Goal: Information Seeking & Learning: Check status

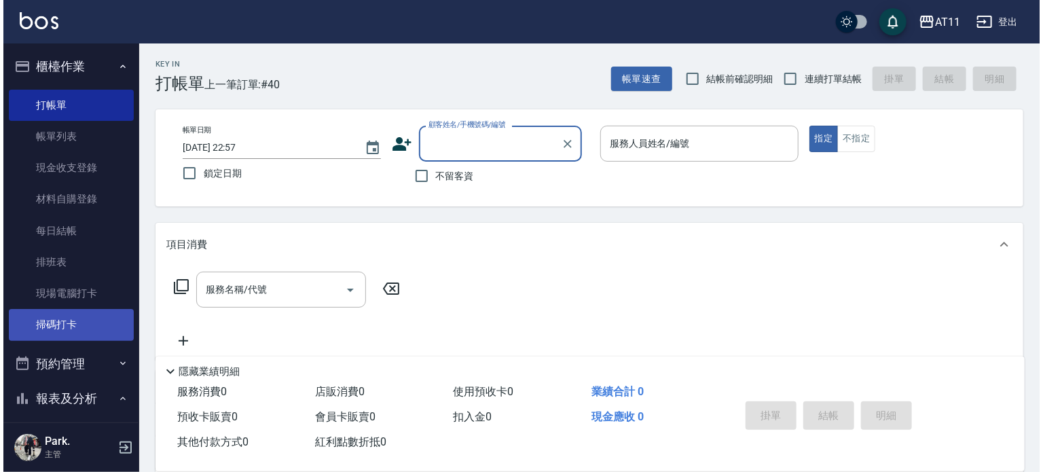
scroll to position [272, 0]
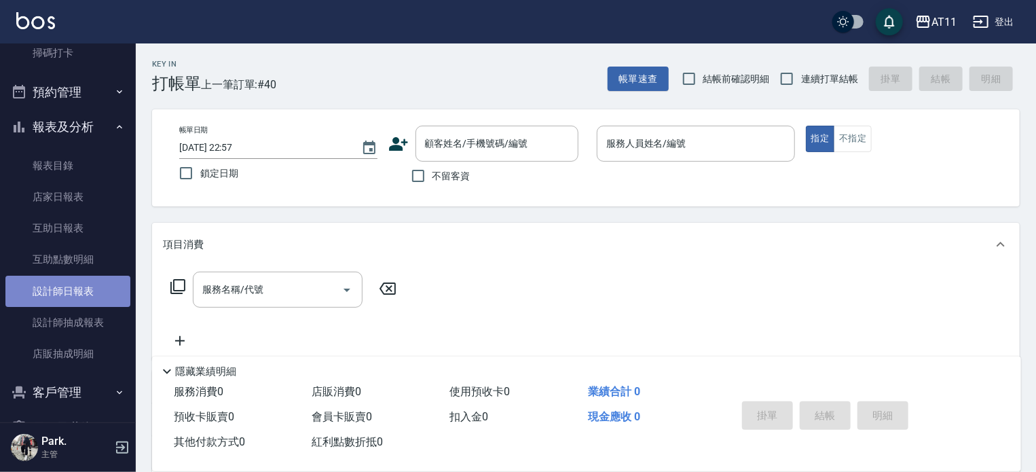
click at [81, 300] on link "設計師日報表" at bounding box center [67, 291] width 125 height 31
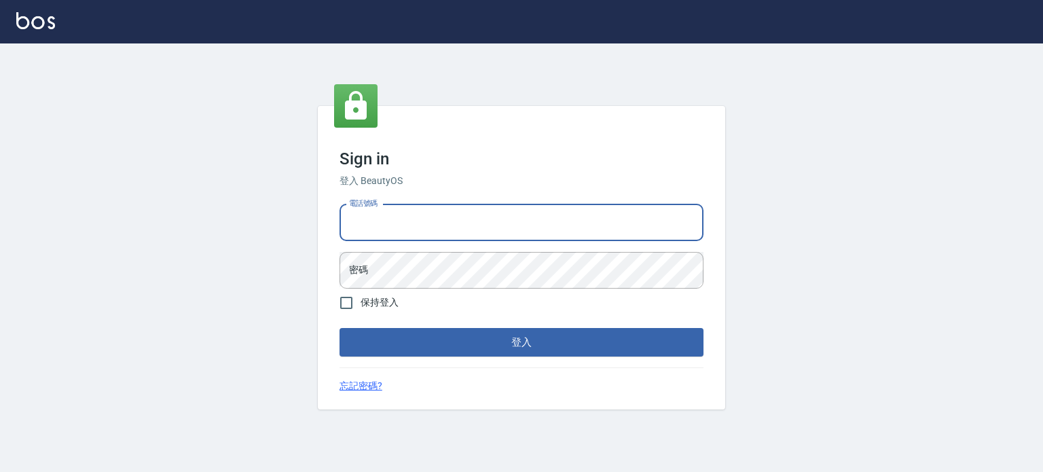
click at [396, 217] on input "電話號碼" at bounding box center [521, 222] width 364 height 37
type input "0953539532"
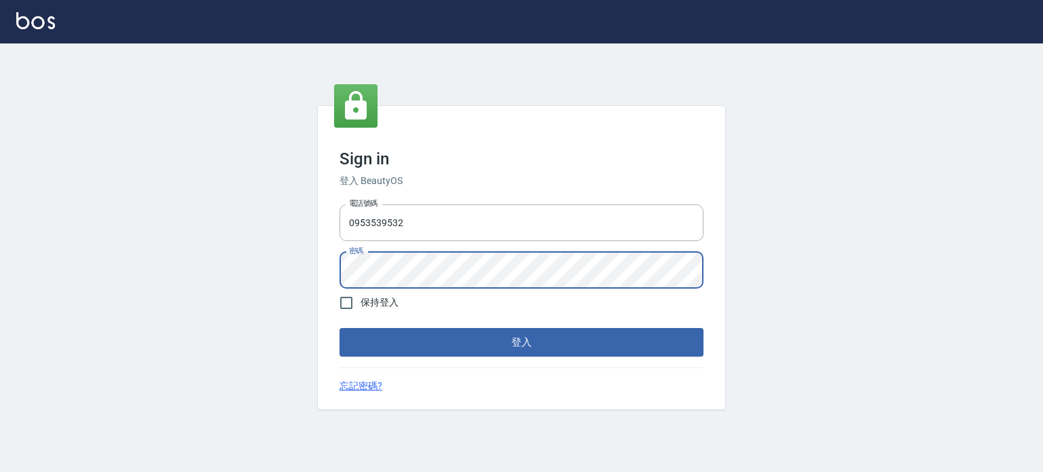
click at [339, 328] on button "登入" at bounding box center [521, 342] width 364 height 29
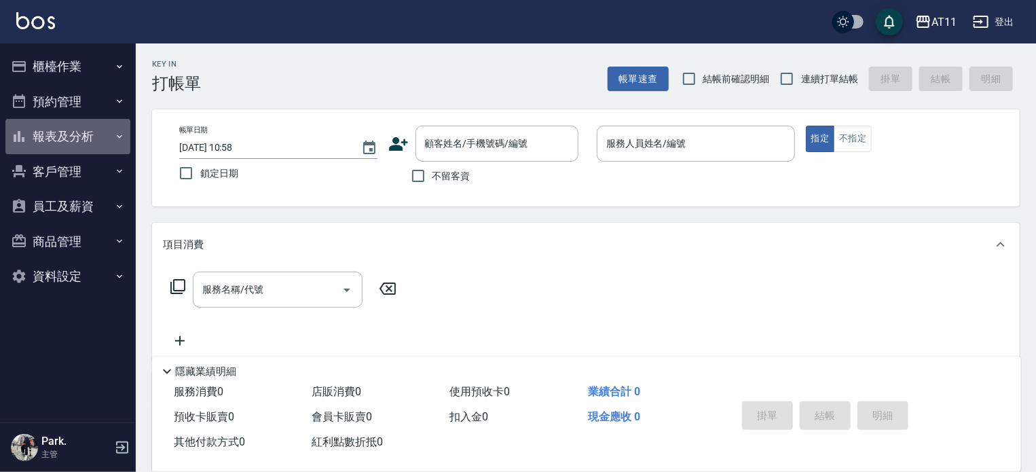
click at [90, 140] on button "報表及分析" at bounding box center [67, 136] width 125 height 35
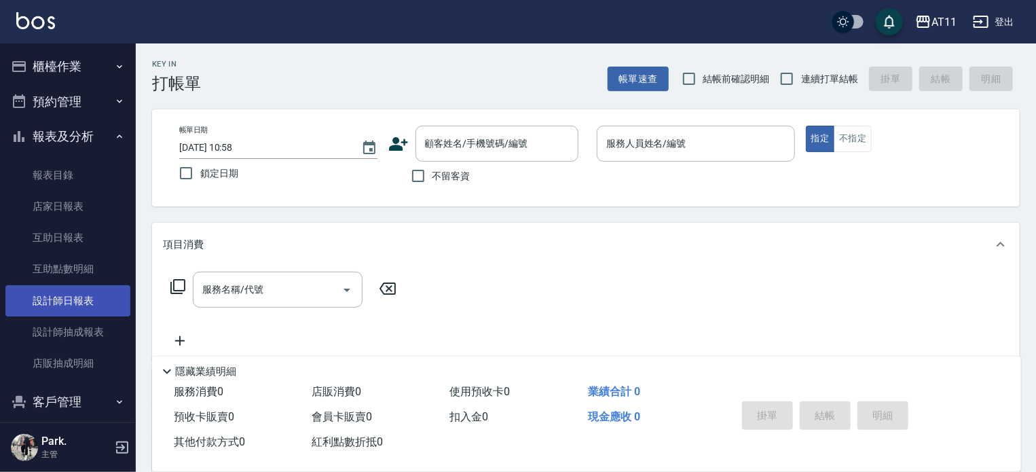
click at [94, 303] on link "設計師日報表" at bounding box center [67, 300] width 125 height 31
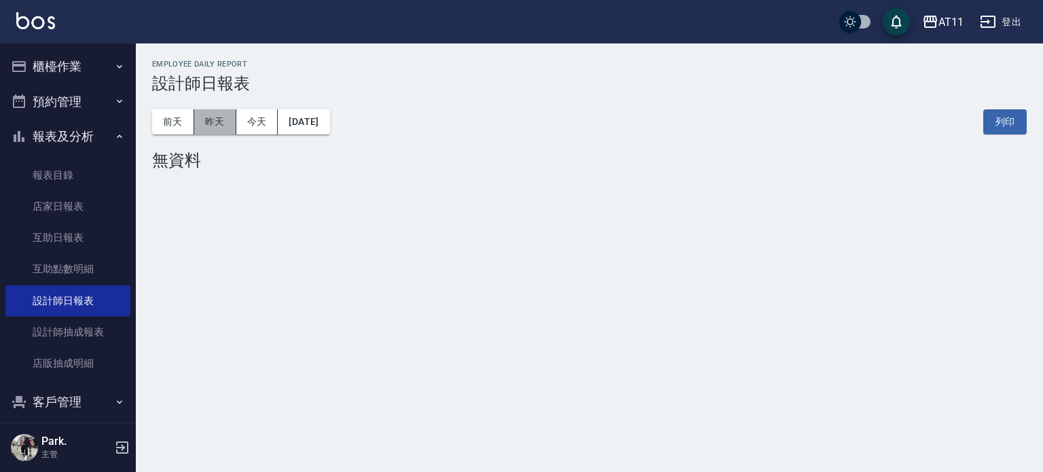
click at [204, 122] on button "昨天" at bounding box center [215, 121] width 42 height 25
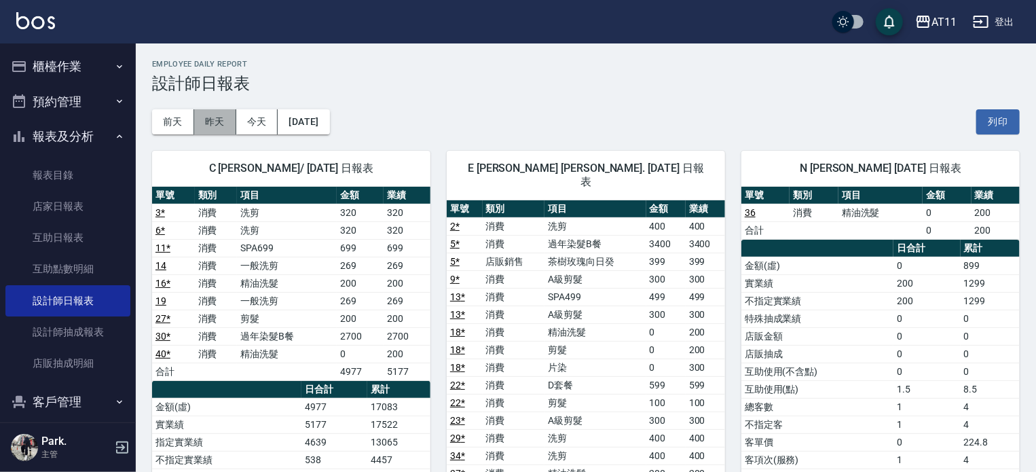
click at [196, 117] on button "昨天" at bounding box center [215, 121] width 42 height 25
